Goal: Task Accomplishment & Management: Manage account settings

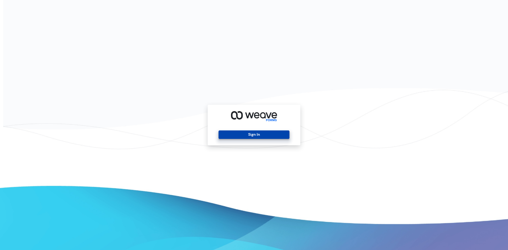
click at [251, 138] on button "Sign In" at bounding box center [253, 134] width 71 height 8
